Goal: Information Seeking & Learning: Learn about a topic

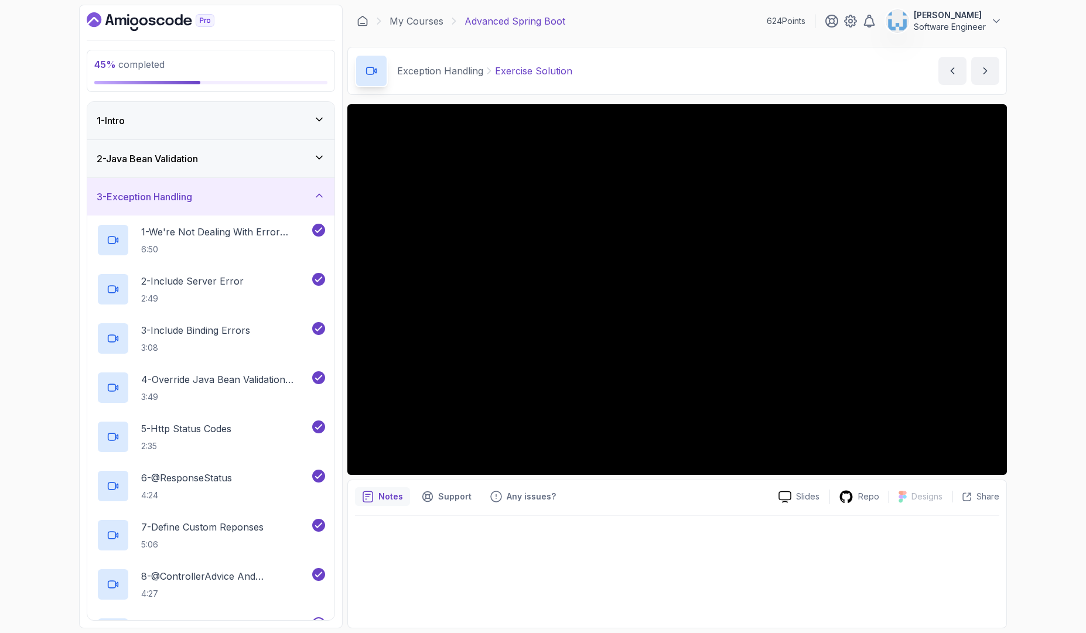
click at [319, 198] on icon at bounding box center [319, 196] width 12 height 12
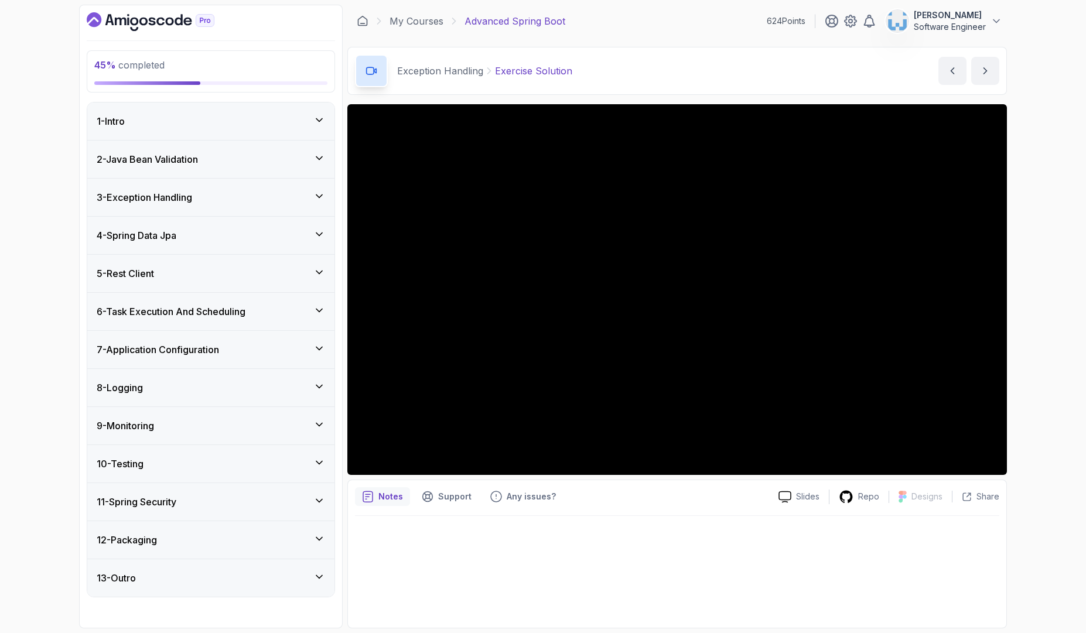
click at [281, 265] on div "5 - Rest Client" at bounding box center [210, 273] width 247 height 37
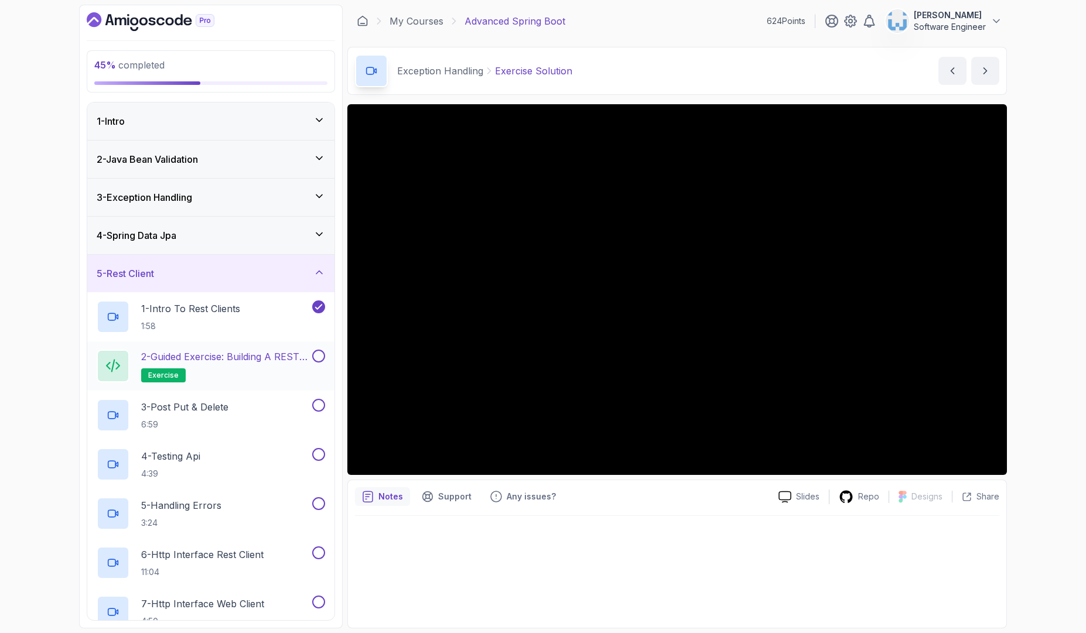
click at [251, 363] on p "2 - Guided Exercise: Building a REST Client" at bounding box center [225, 357] width 169 height 14
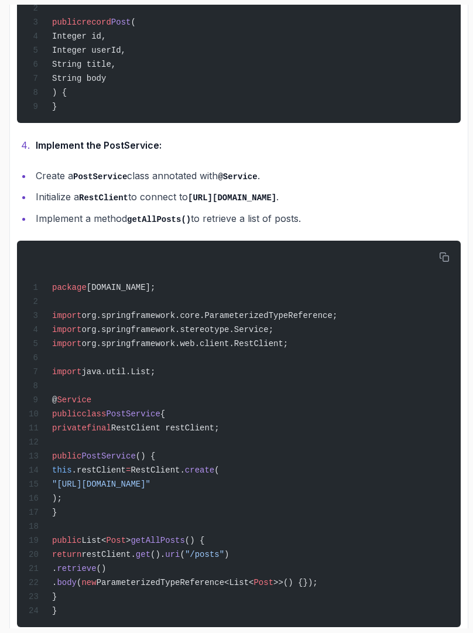
scroll to position [778, 0]
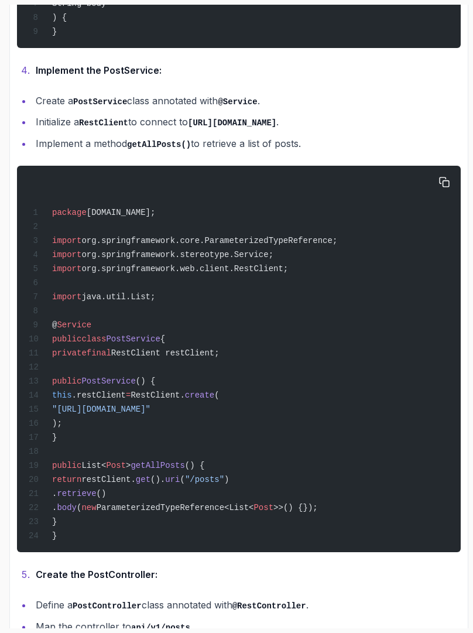
click at [281, 278] on div "package [DOMAIN_NAME]; import org.springframework.core.ParameterizedTypeReferen…" at bounding box center [238, 359] width 425 height 373
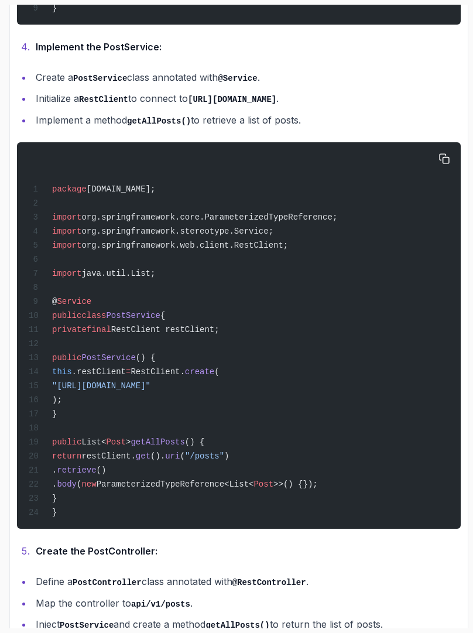
scroll to position [825, 0]
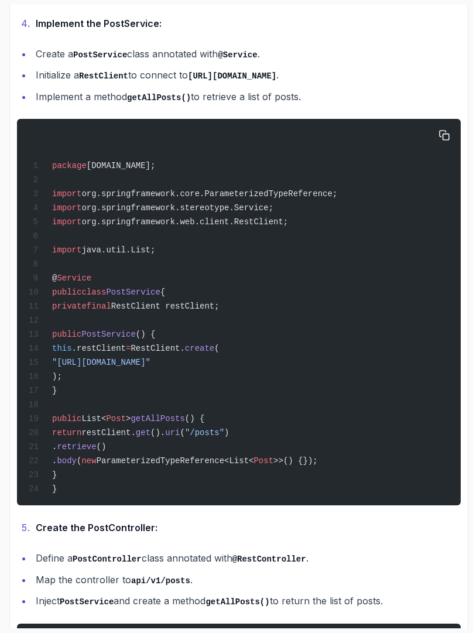
click at [251, 264] on div "package [DOMAIN_NAME]; import org.springframework.core.ParameterizedTypeReferen…" at bounding box center [238, 312] width 425 height 373
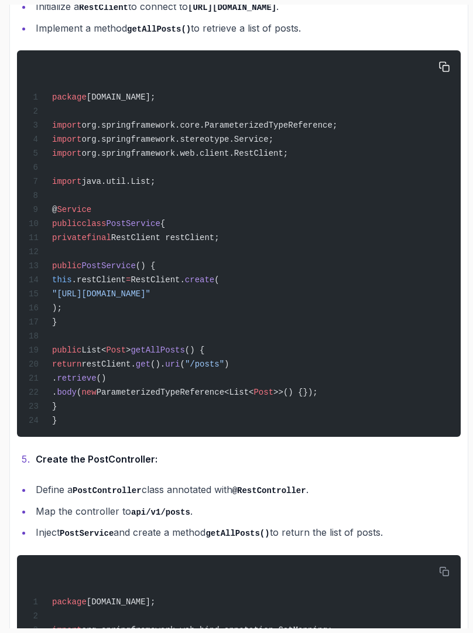
scroll to position [895, 0]
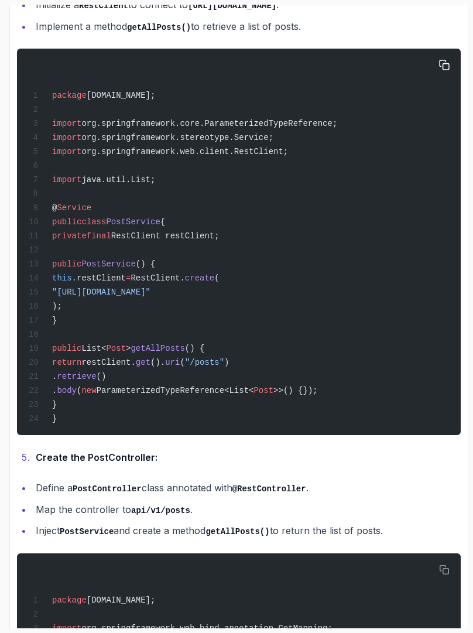
click at [426, 184] on div "package [DOMAIN_NAME]; import org.springframework.core.ParameterizedTypeReferen…" at bounding box center [238, 242] width 425 height 373
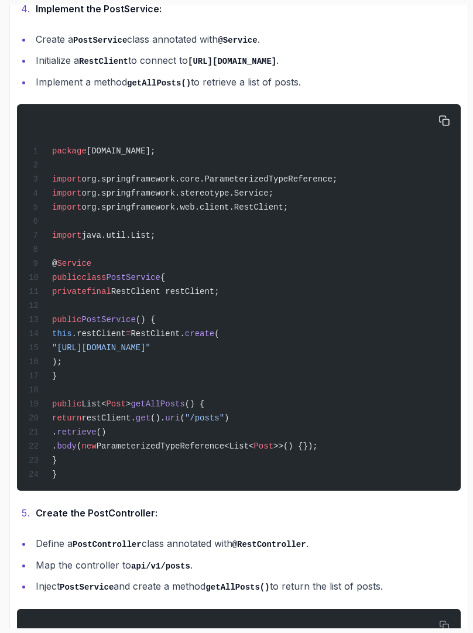
scroll to position [816, 0]
